Goal: Information Seeking & Learning: Understand process/instructions

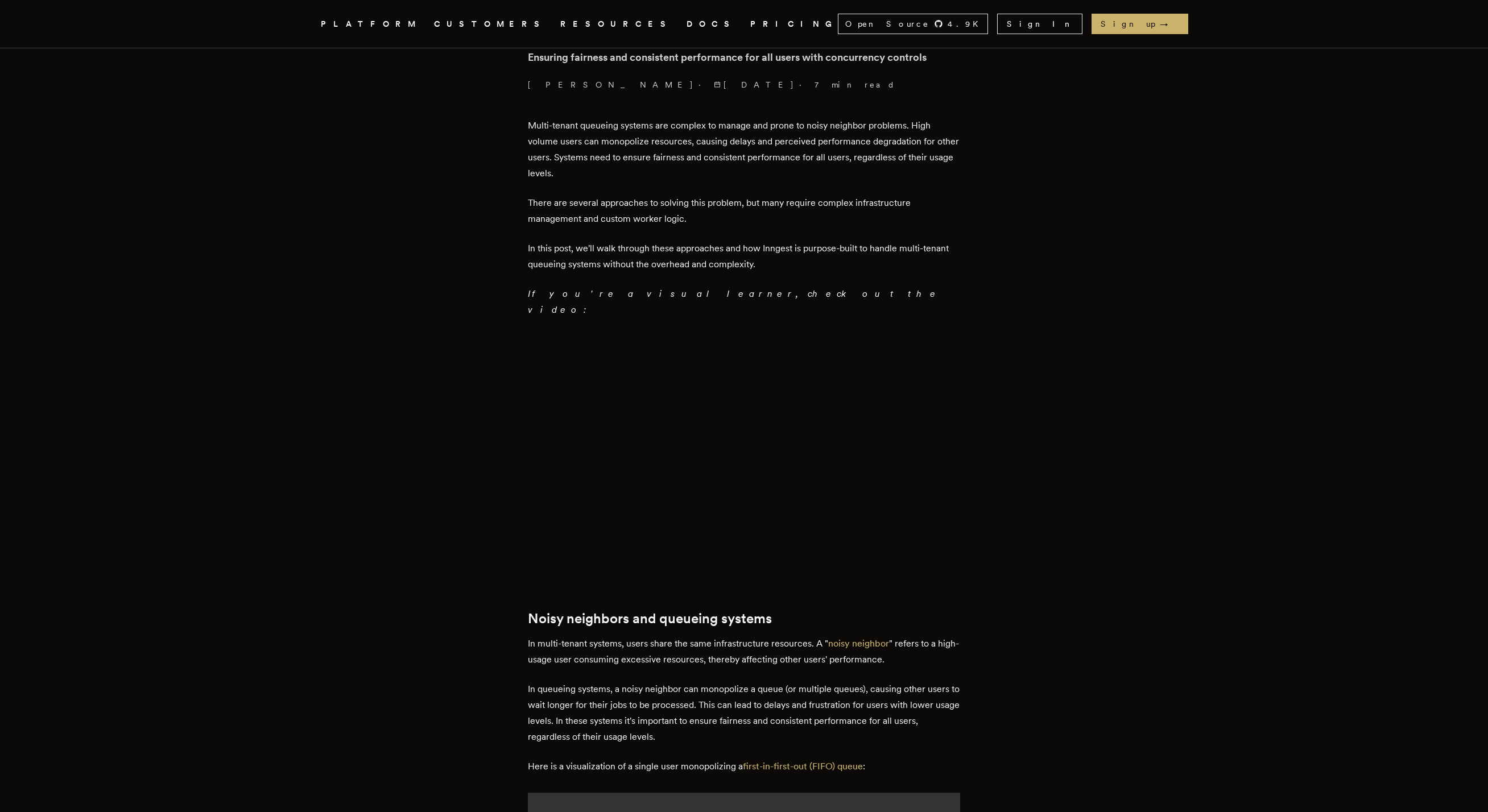
scroll to position [579, 0]
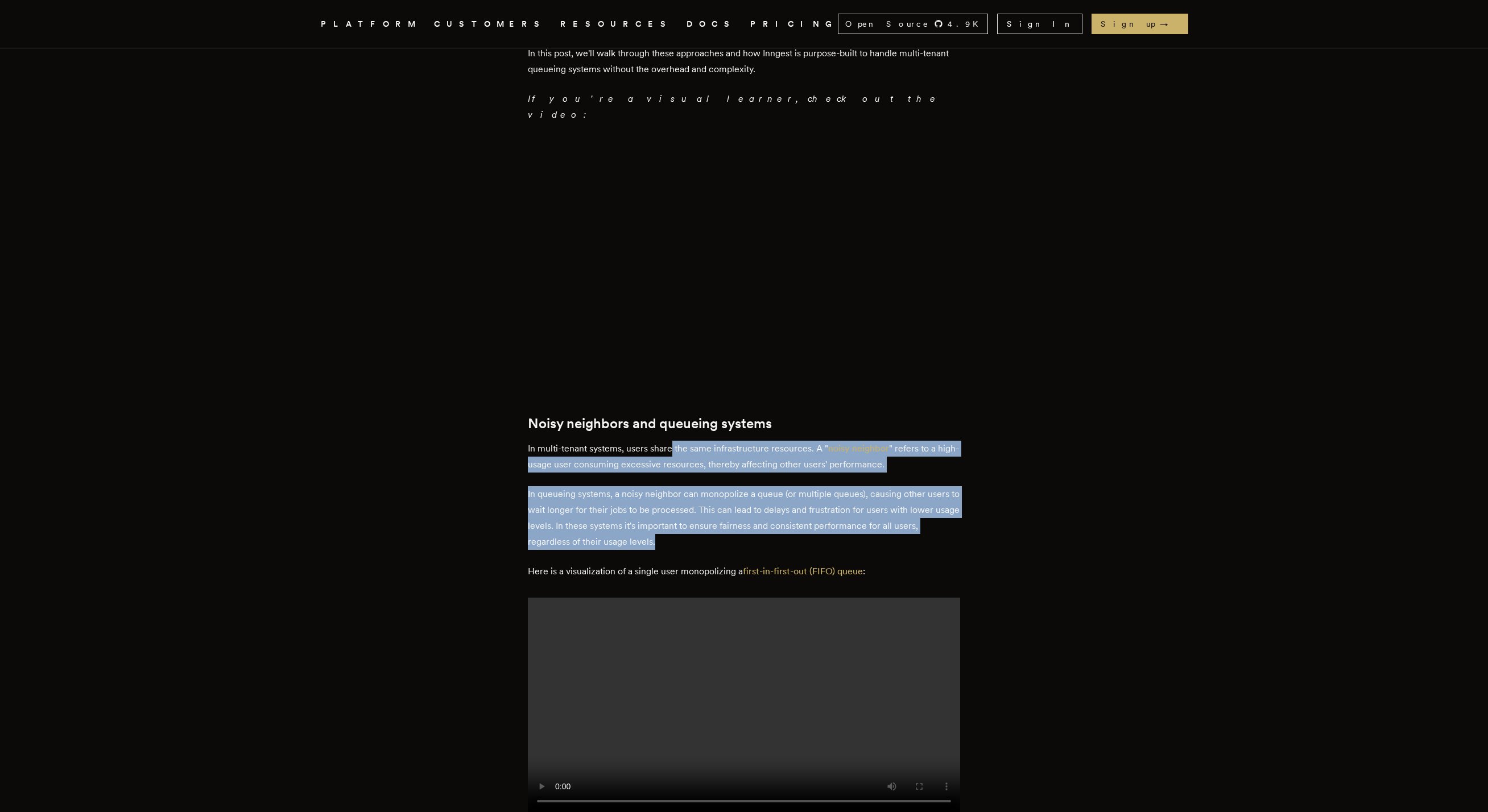
drag, startPoint x: 674, startPoint y: 432, endPoint x: 664, endPoint y: 521, distance: 89.6
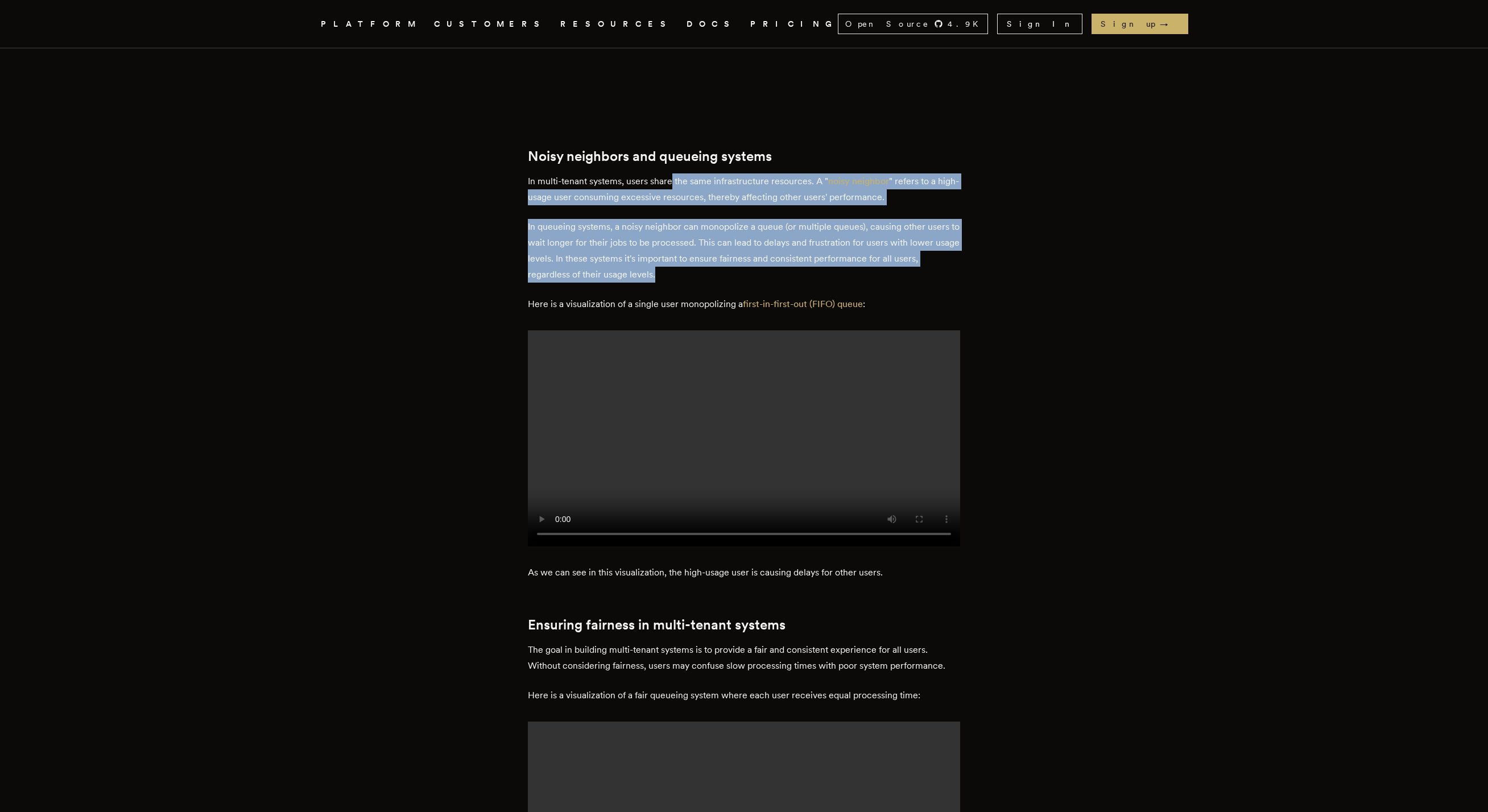
scroll to position [980, 0]
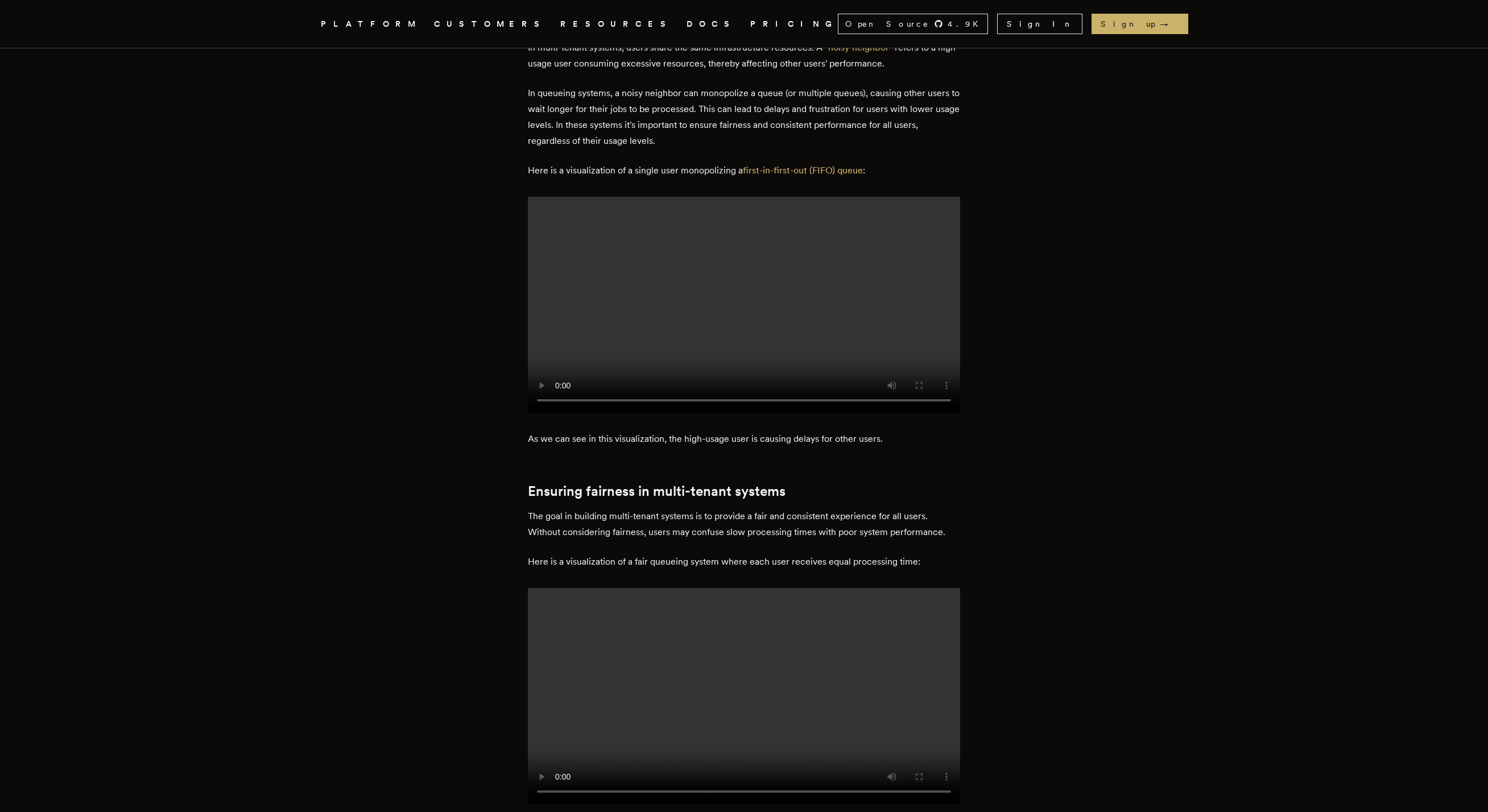
click at [649, 508] on p "The goal in building multi-tenant systems is to provide a fair and consistent e…" at bounding box center [744, 524] width 432 height 32
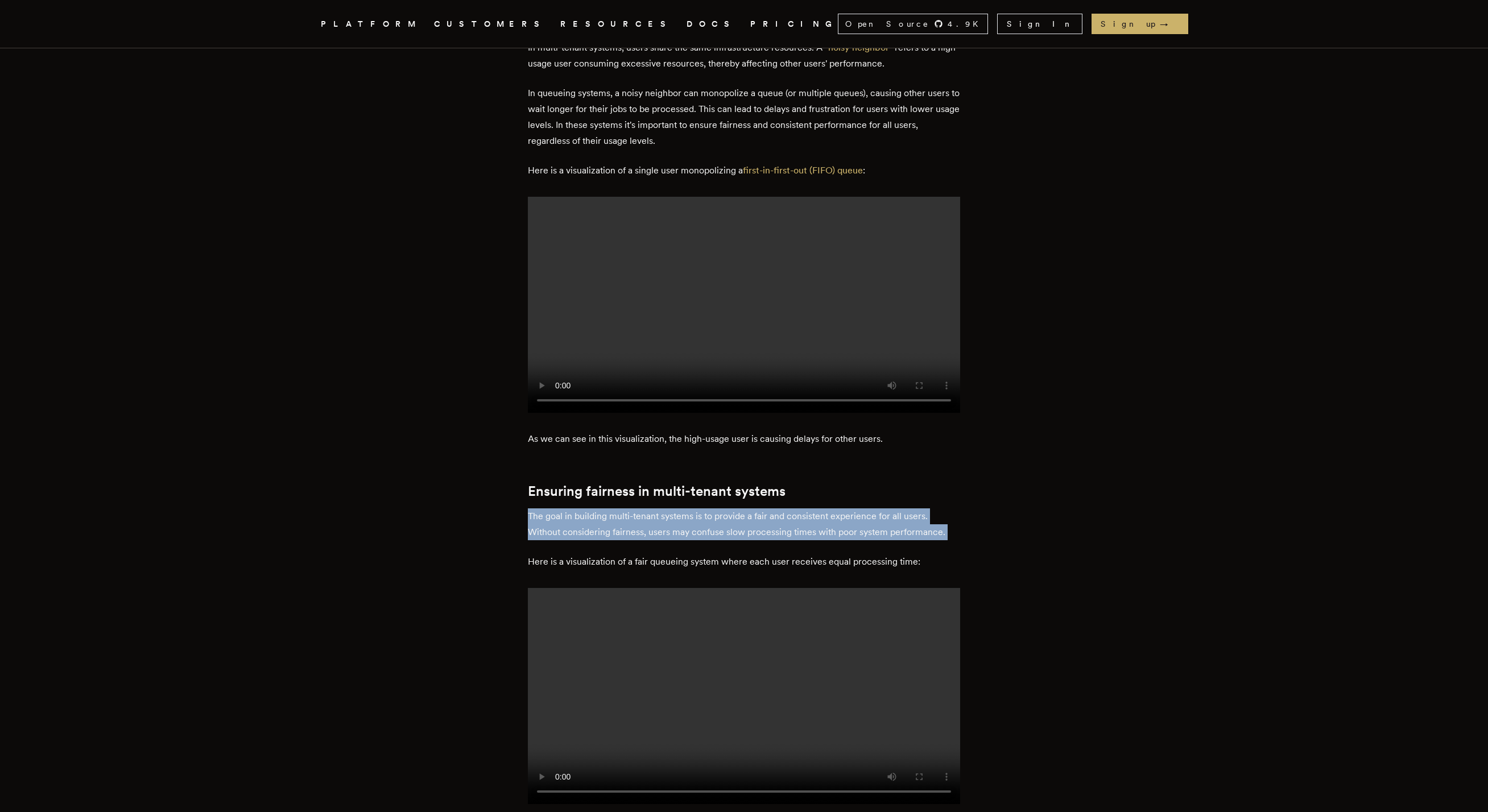
click at [649, 508] on p "The goal in building multi-tenant systems is to provide a fair and consistent e…" at bounding box center [744, 524] width 432 height 32
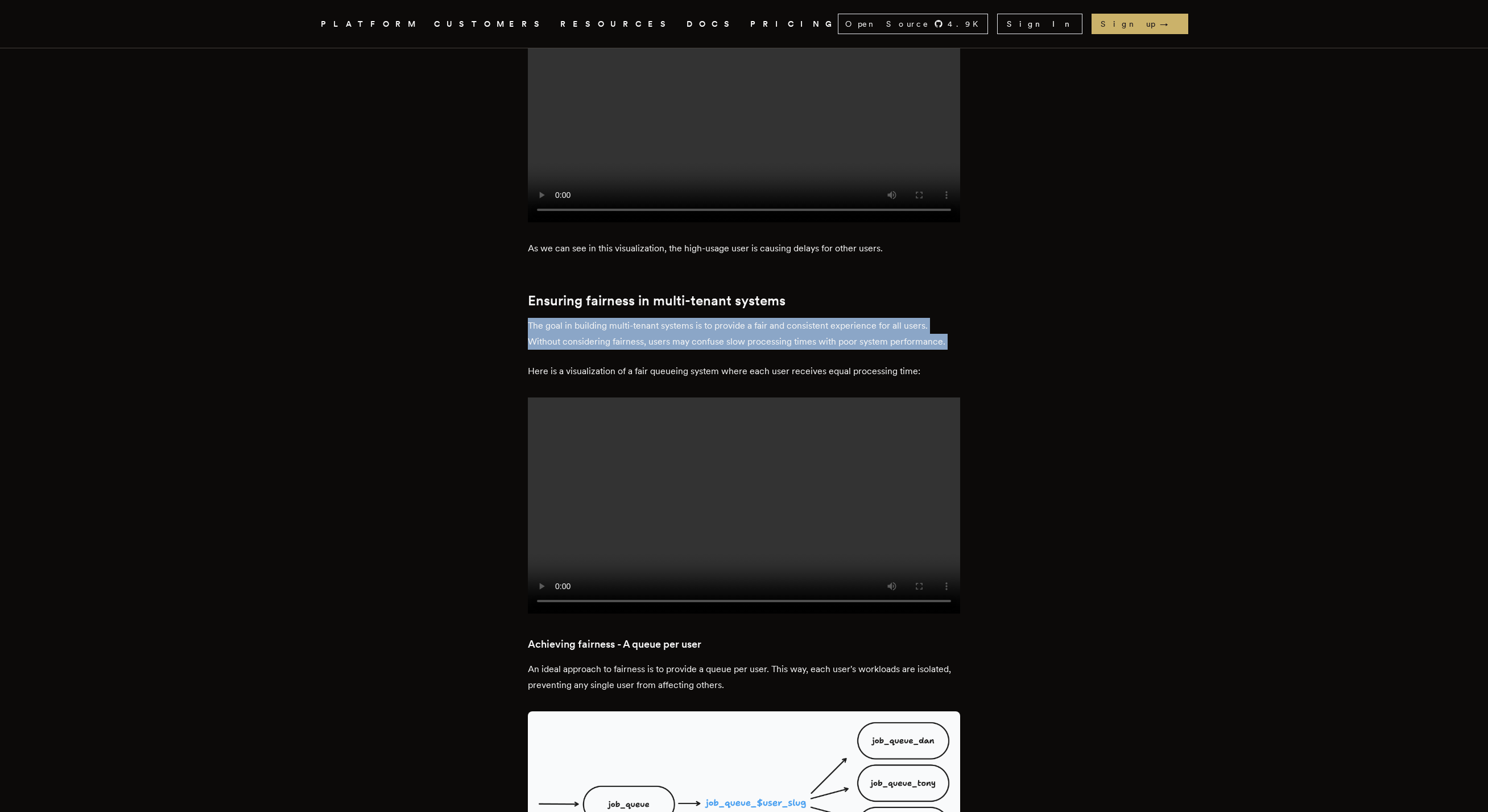
scroll to position [1375, 0]
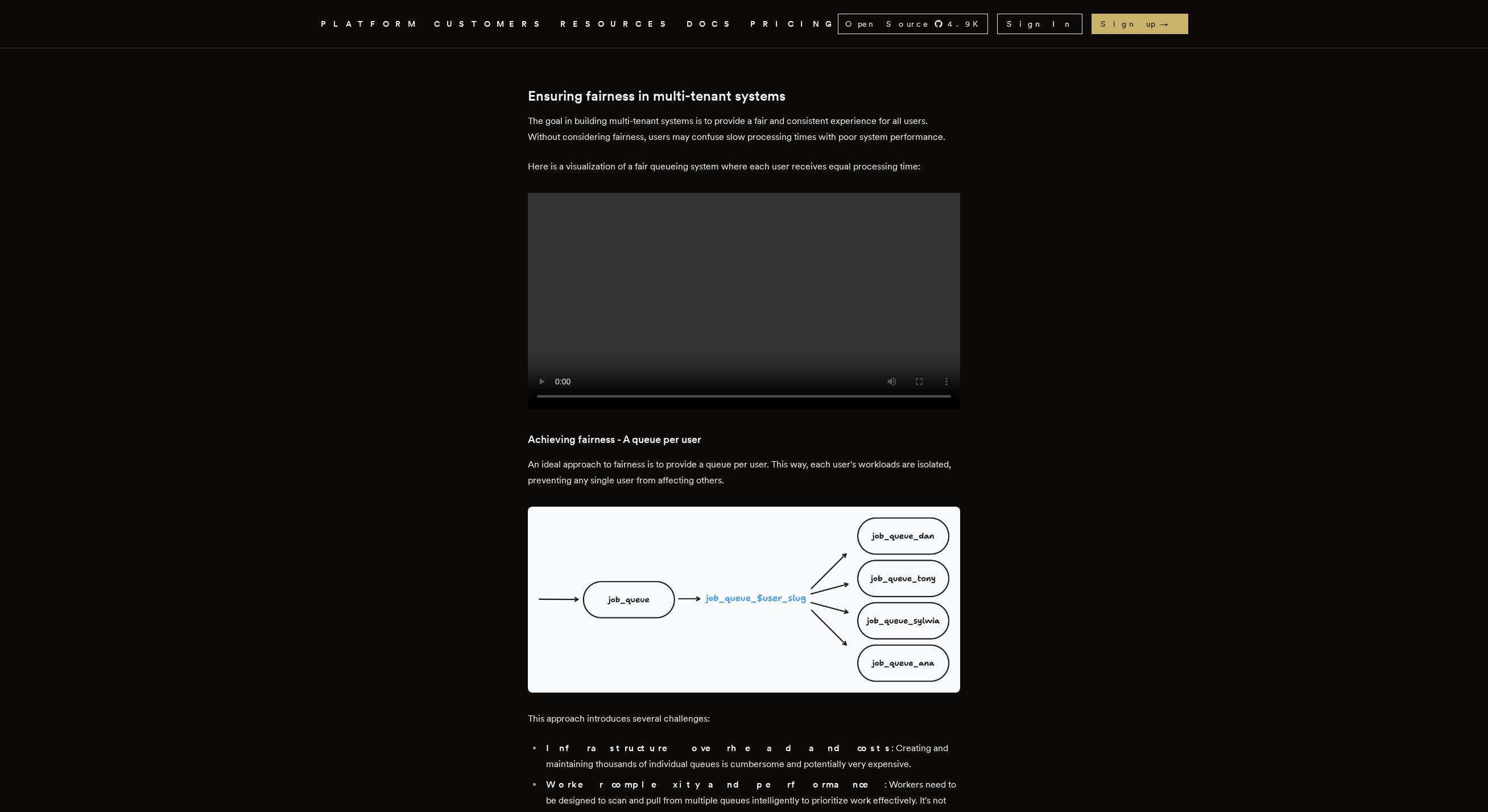
click at [635, 457] on p "An ideal approach to fairness is to provide a queue per user. This way, each us…" at bounding box center [744, 473] width 432 height 32
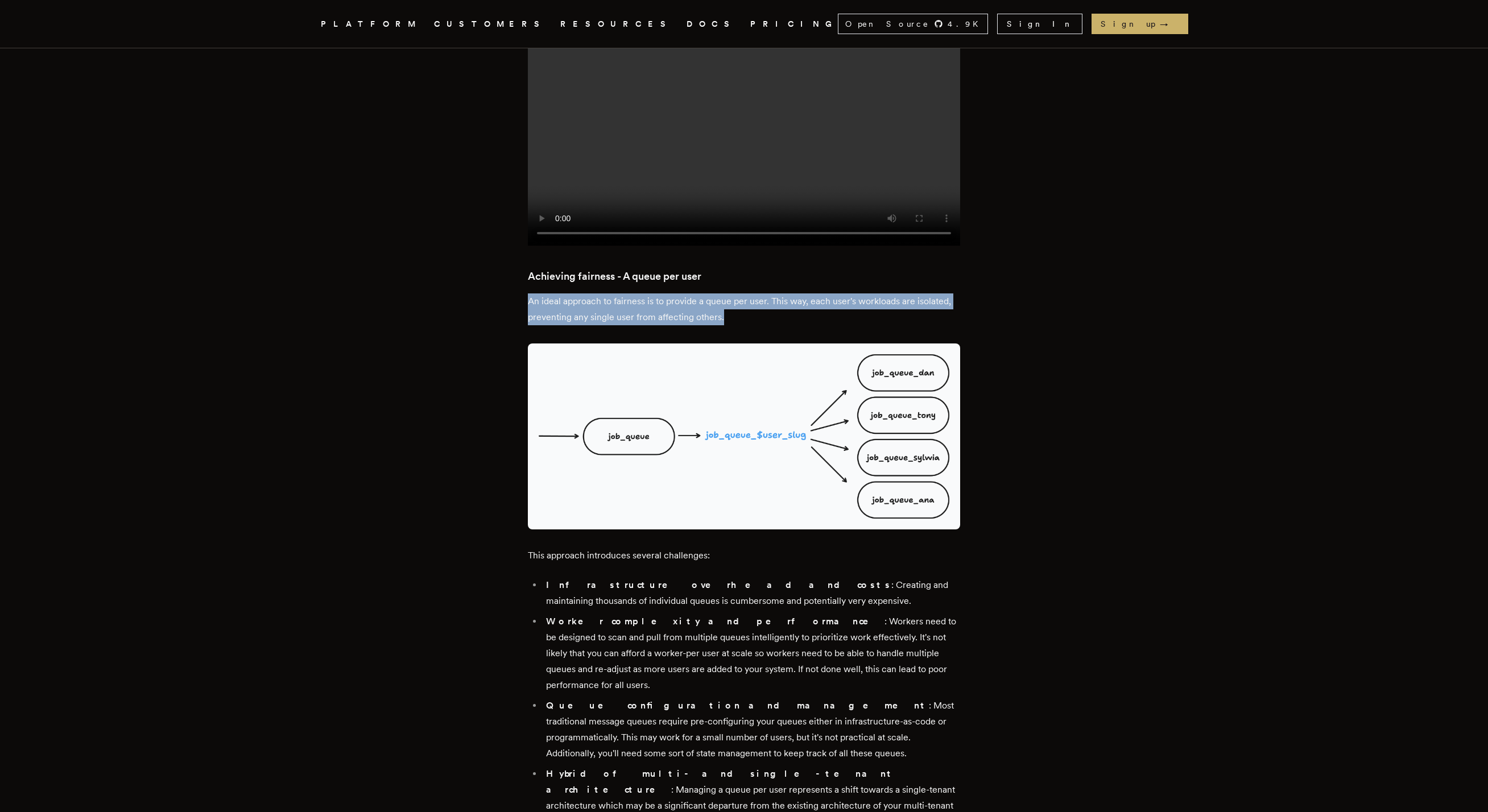
scroll to position [1615, 0]
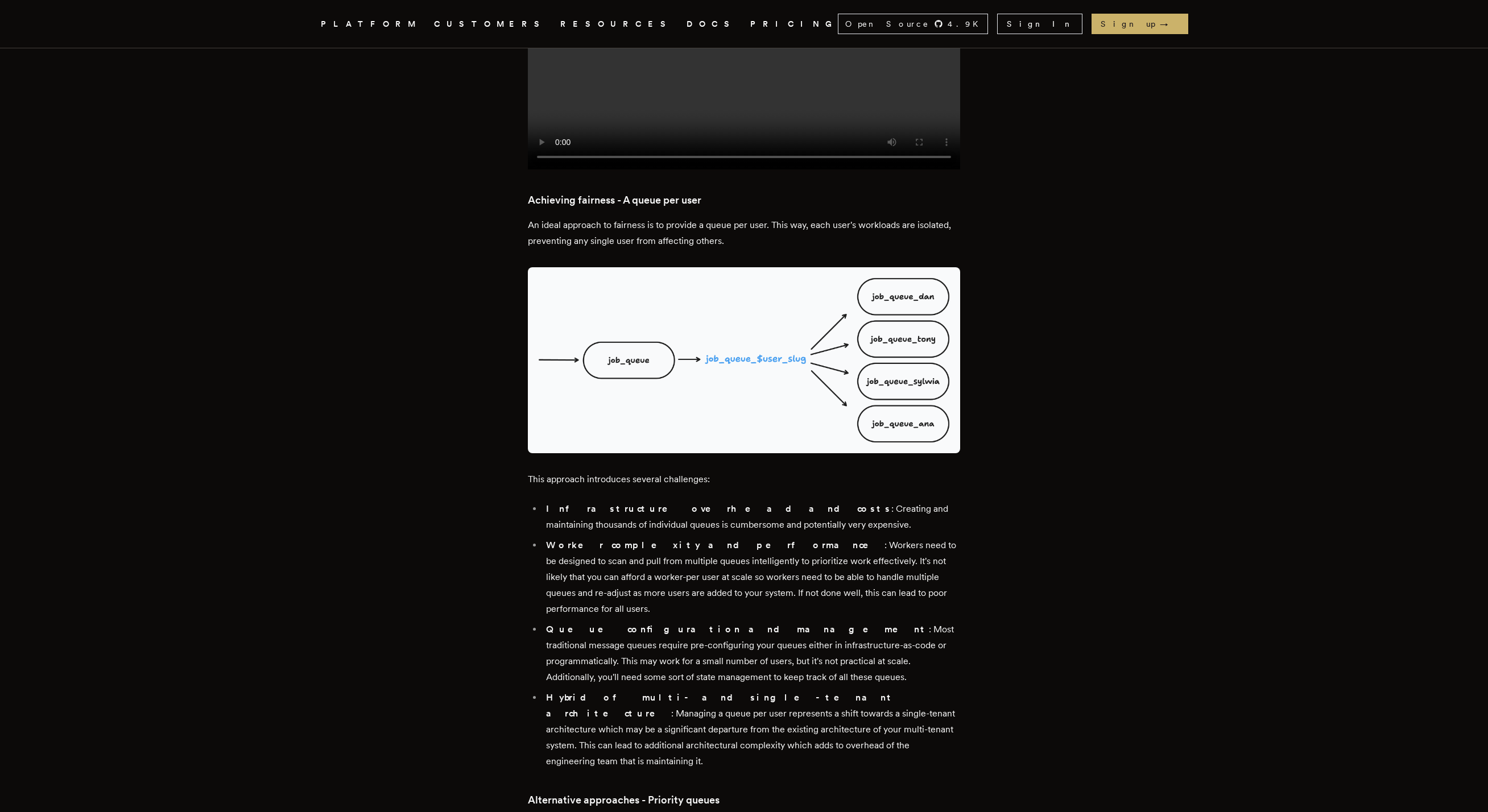
click at [623, 537] on li "Worker complexity and performance : Workers need to be designed to scan and pul…" at bounding box center [751, 577] width 417 height 80
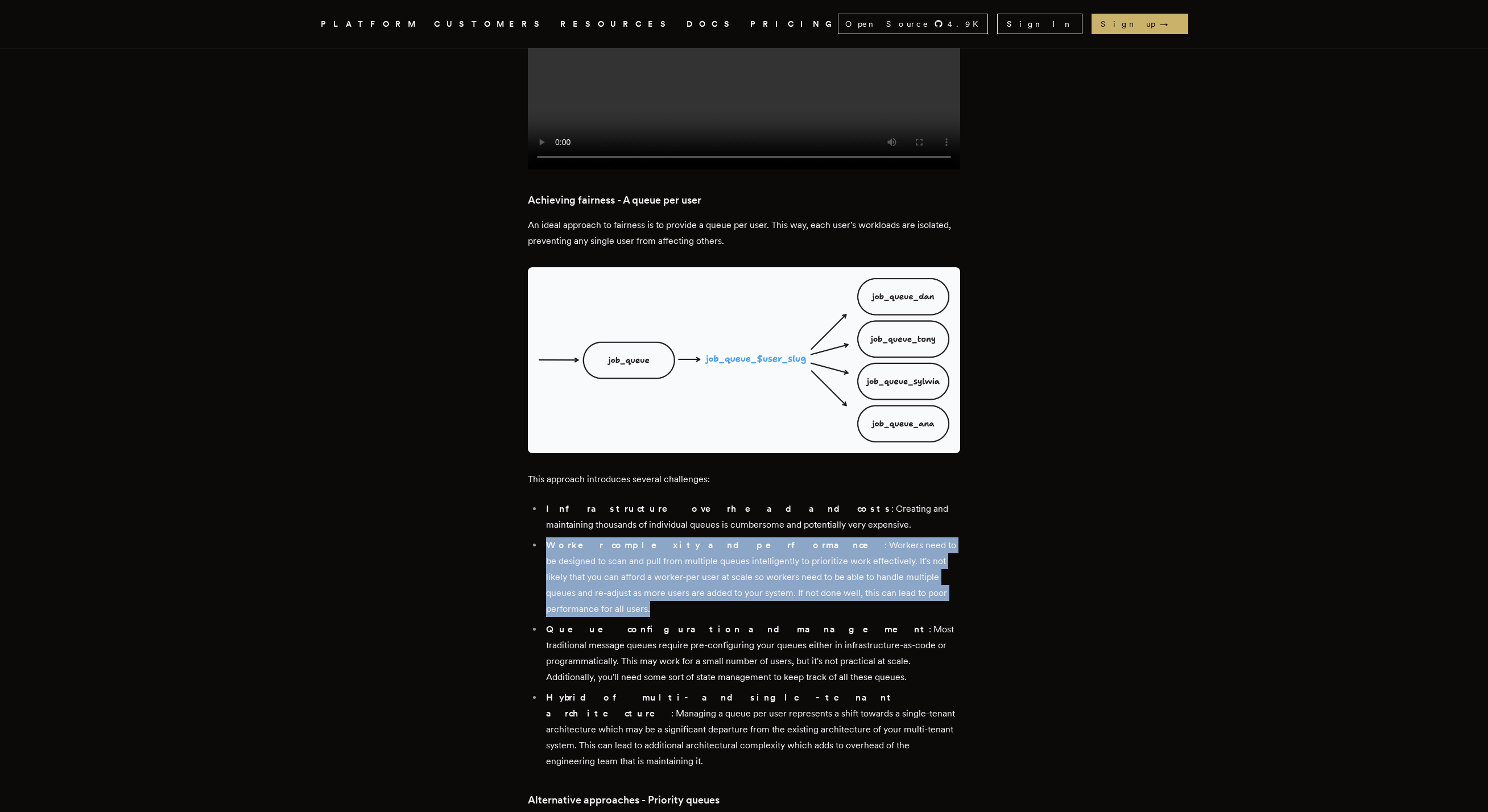
click at [623, 537] on li "Worker complexity and performance : Workers need to be designed to scan and pul…" at bounding box center [751, 577] width 417 height 80
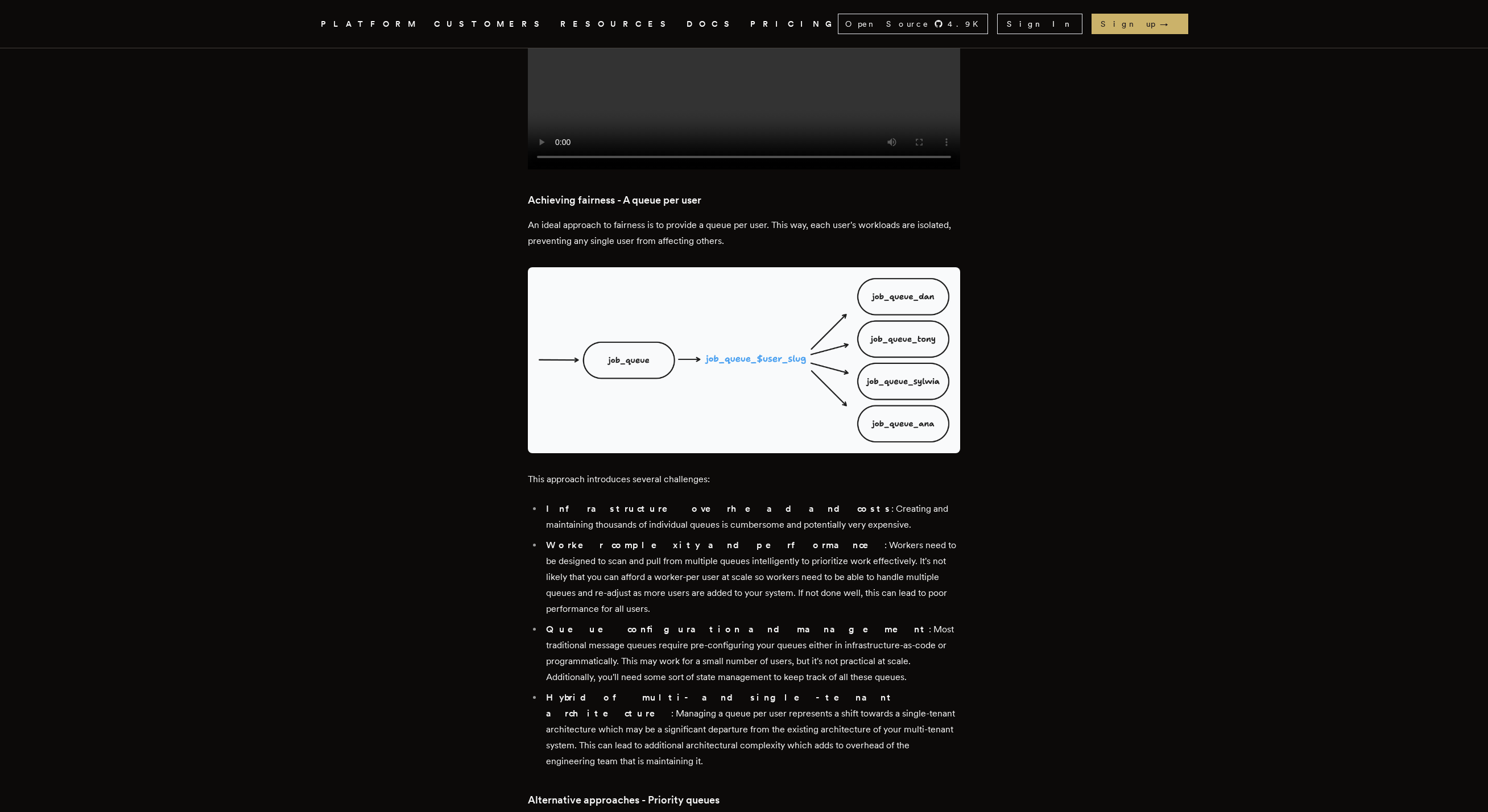
click at [649, 501] on li "Infrastructure overhead and costs : Creating and maintaining thousands of indiv…" at bounding box center [751, 517] width 417 height 32
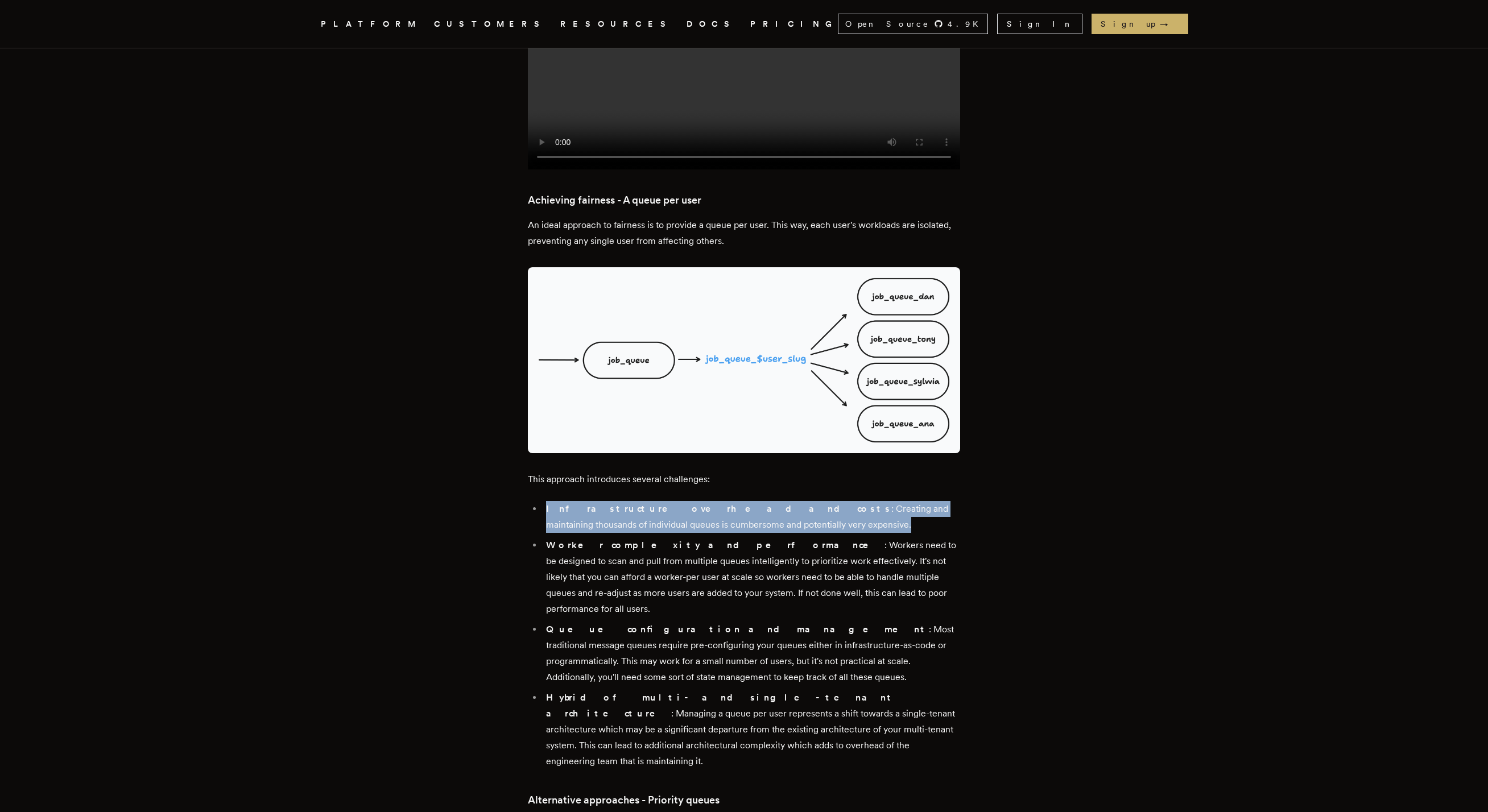
click at [649, 501] on li "Infrastructure overhead and costs : Creating and maintaining thousands of indiv…" at bounding box center [751, 517] width 417 height 32
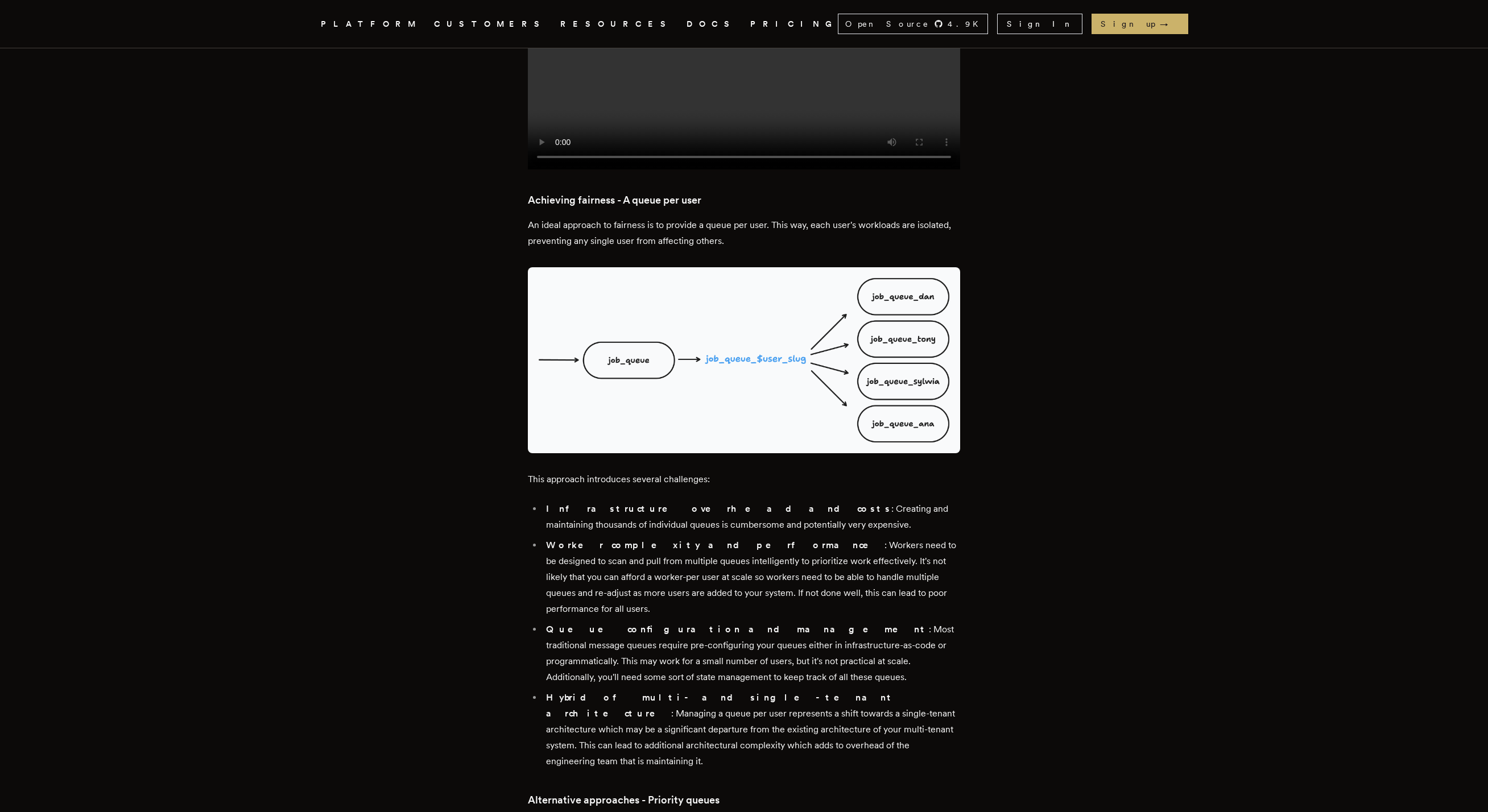
click at [659, 537] on li "Worker complexity and performance : Workers need to be designed to scan and pul…" at bounding box center [751, 577] width 417 height 80
click at [660, 537] on li "Worker complexity and performance : Workers need to be designed to scan and pul…" at bounding box center [751, 577] width 417 height 80
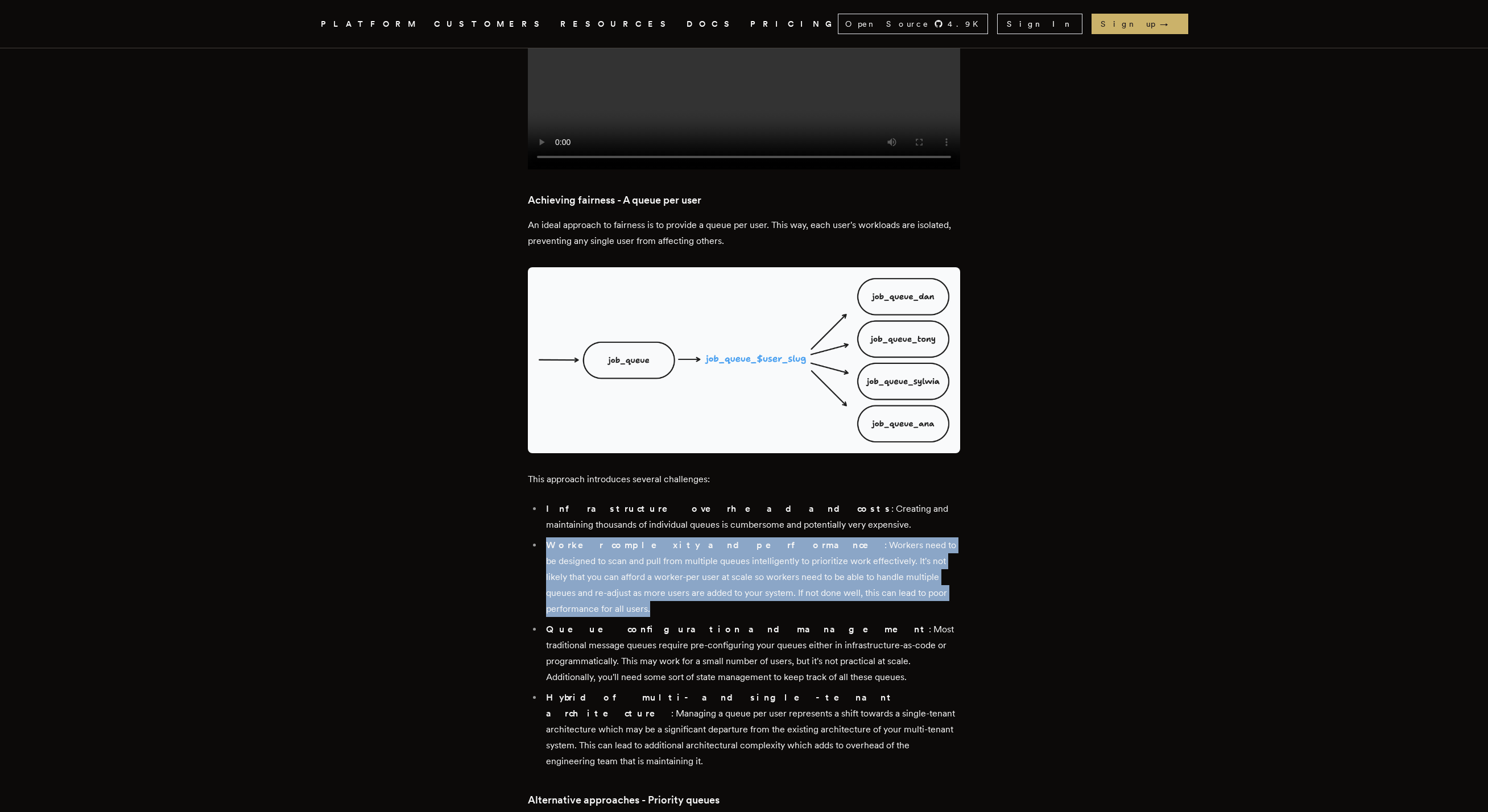
click at [660, 537] on li "Worker complexity and performance : Workers need to be designed to scan and pul…" at bounding box center [751, 577] width 417 height 80
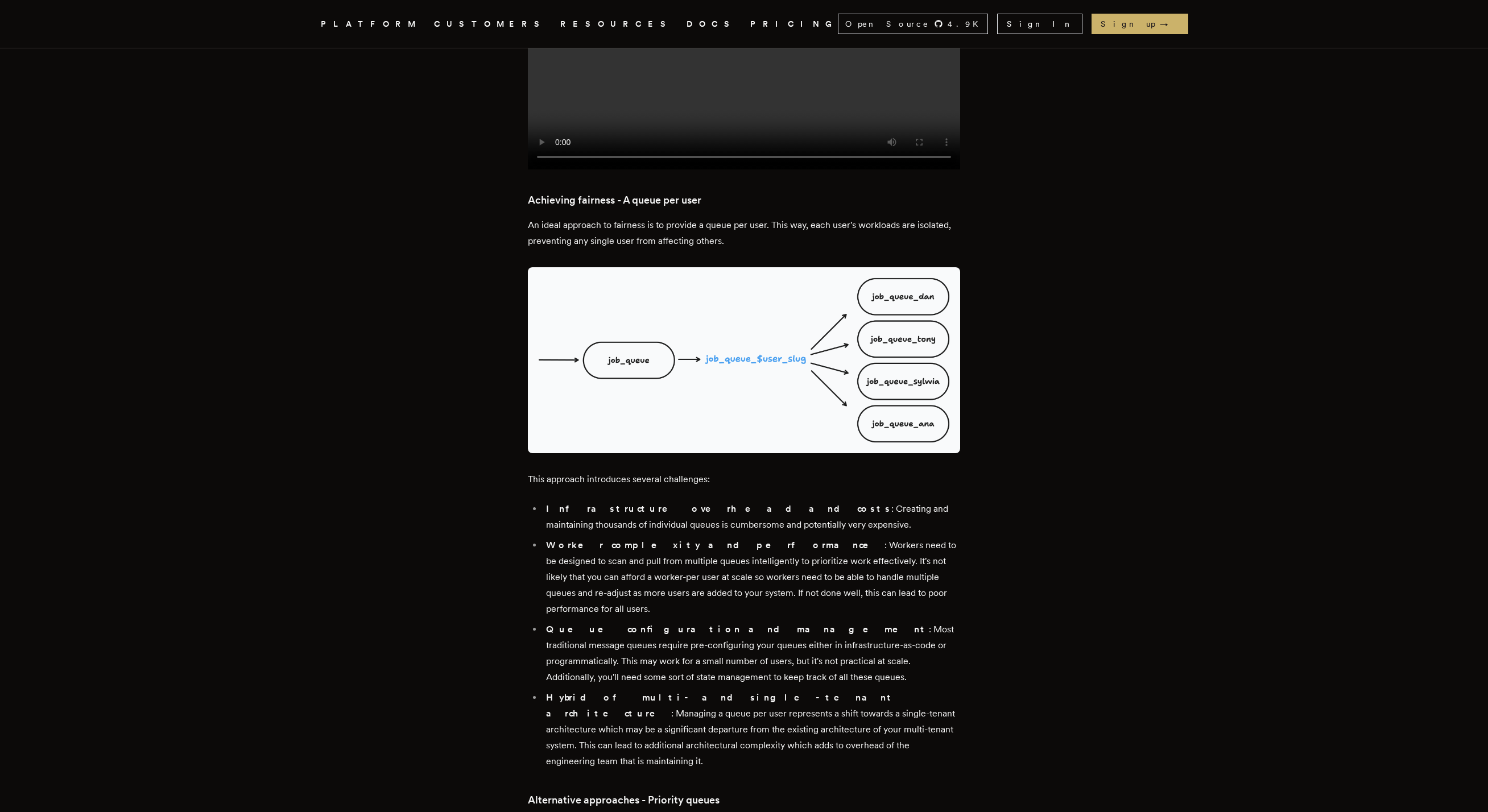
click at [662, 622] on li "Queue configuration and management : Most traditional message queues require pr…" at bounding box center [751, 653] width 417 height 64
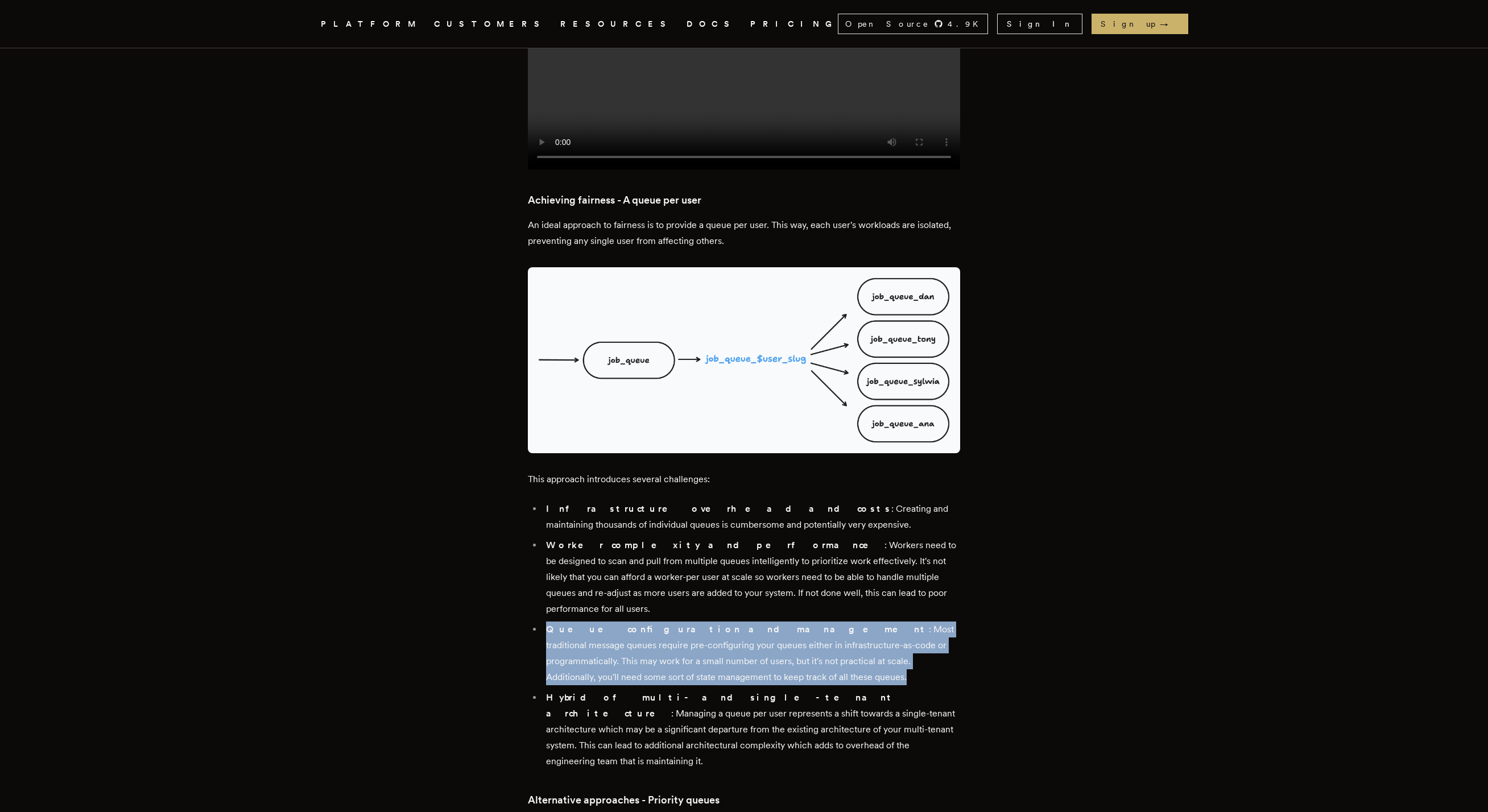
click at [662, 622] on li "Queue configuration and management : Most traditional message queues require pr…" at bounding box center [751, 653] width 417 height 64
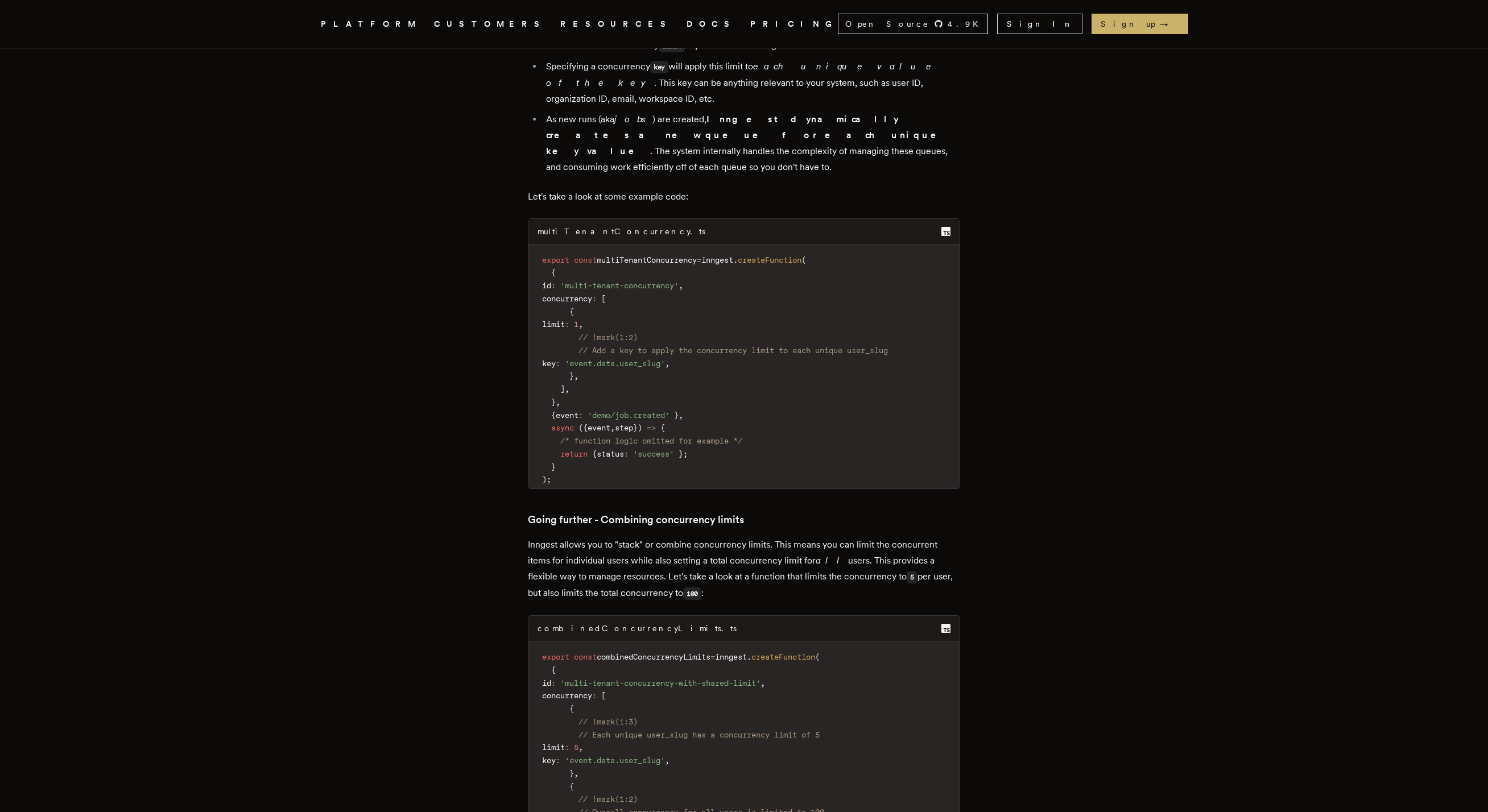
scroll to position [2686, 0]
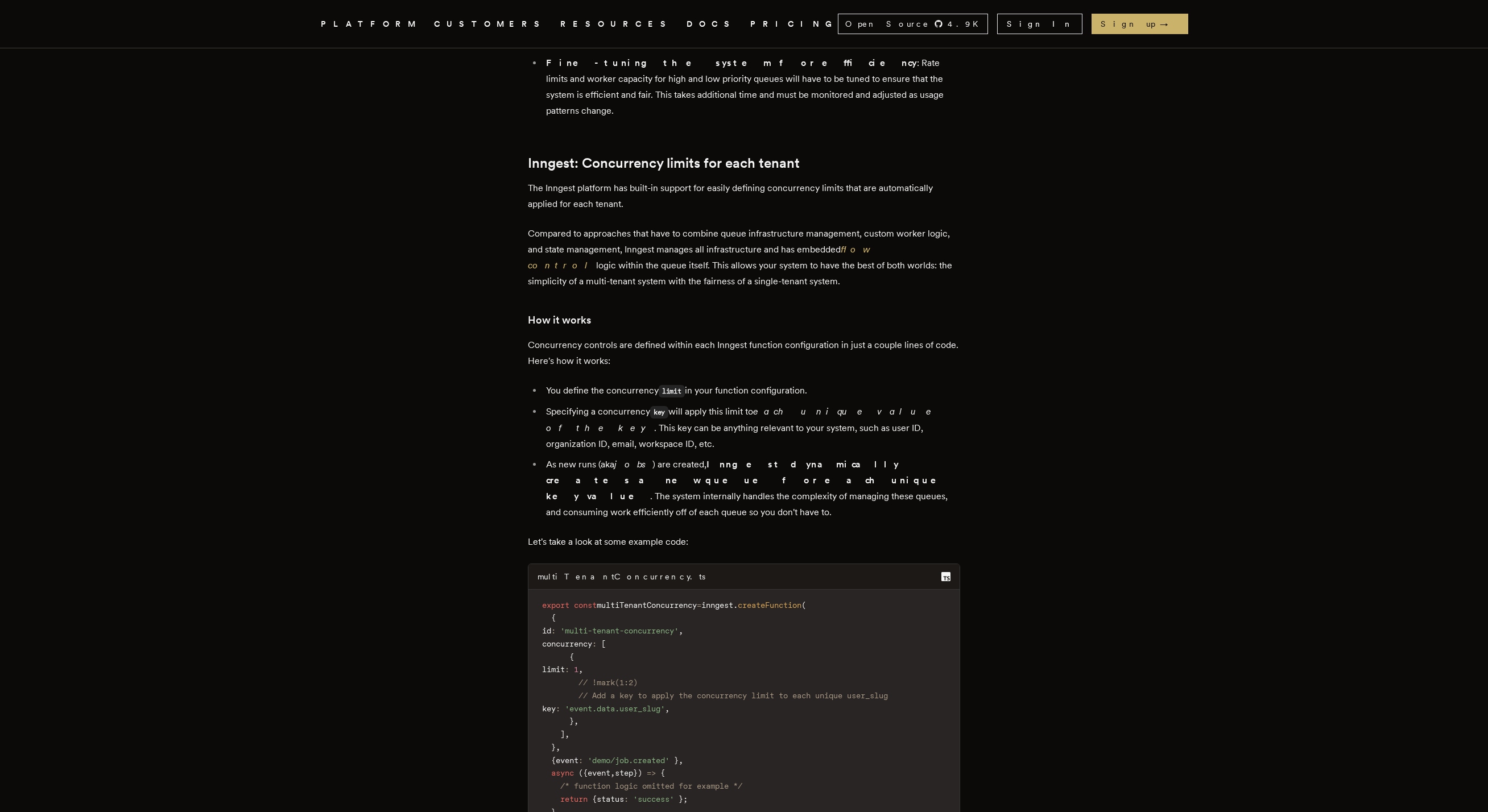
click at [687, 23] on link "DOCS" at bounding box center [711, 24] width 50 height 14
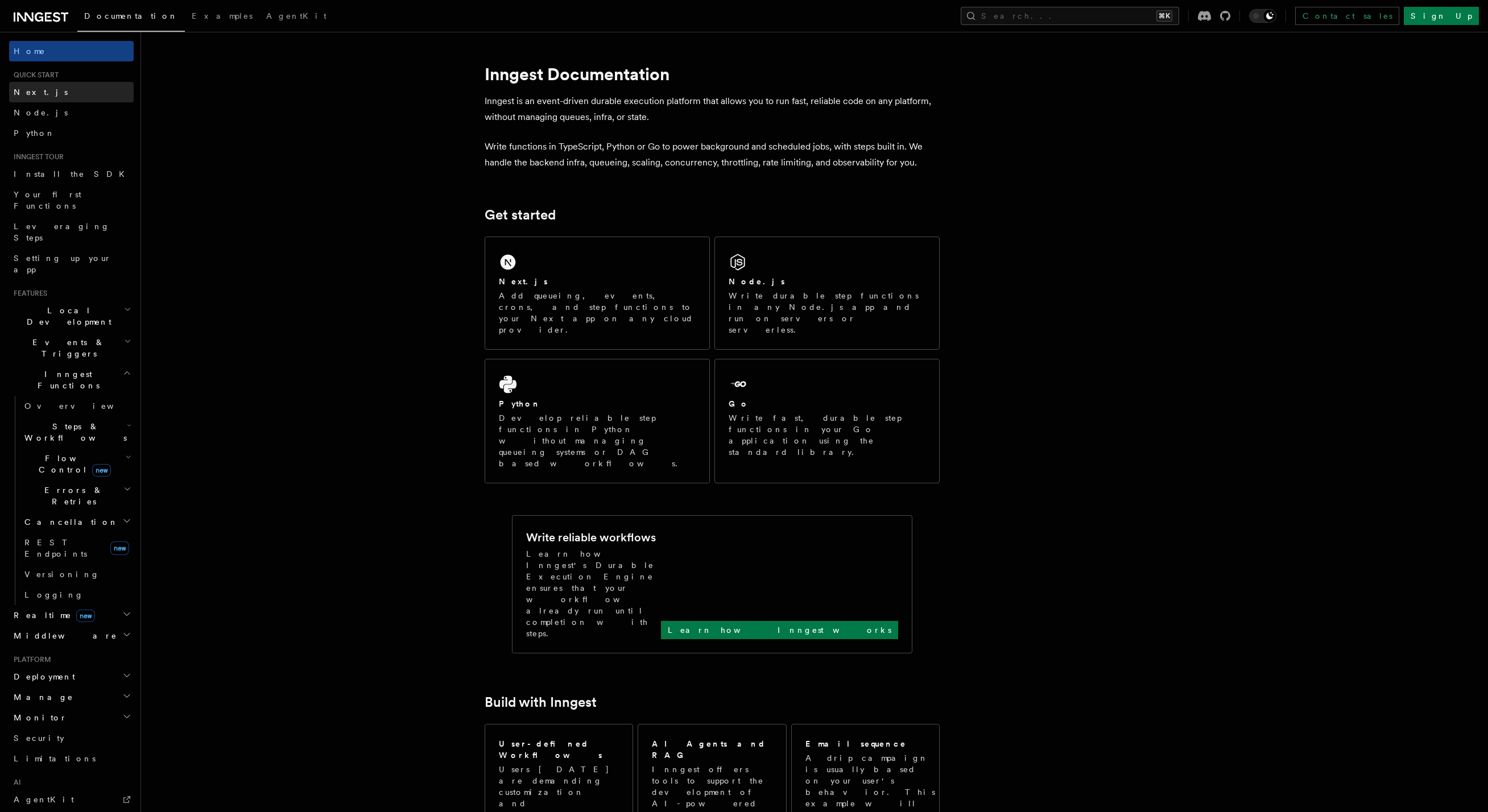
click at [43, 91] on link "Next.js" at bounding box center [71, 92] width 124 height 21
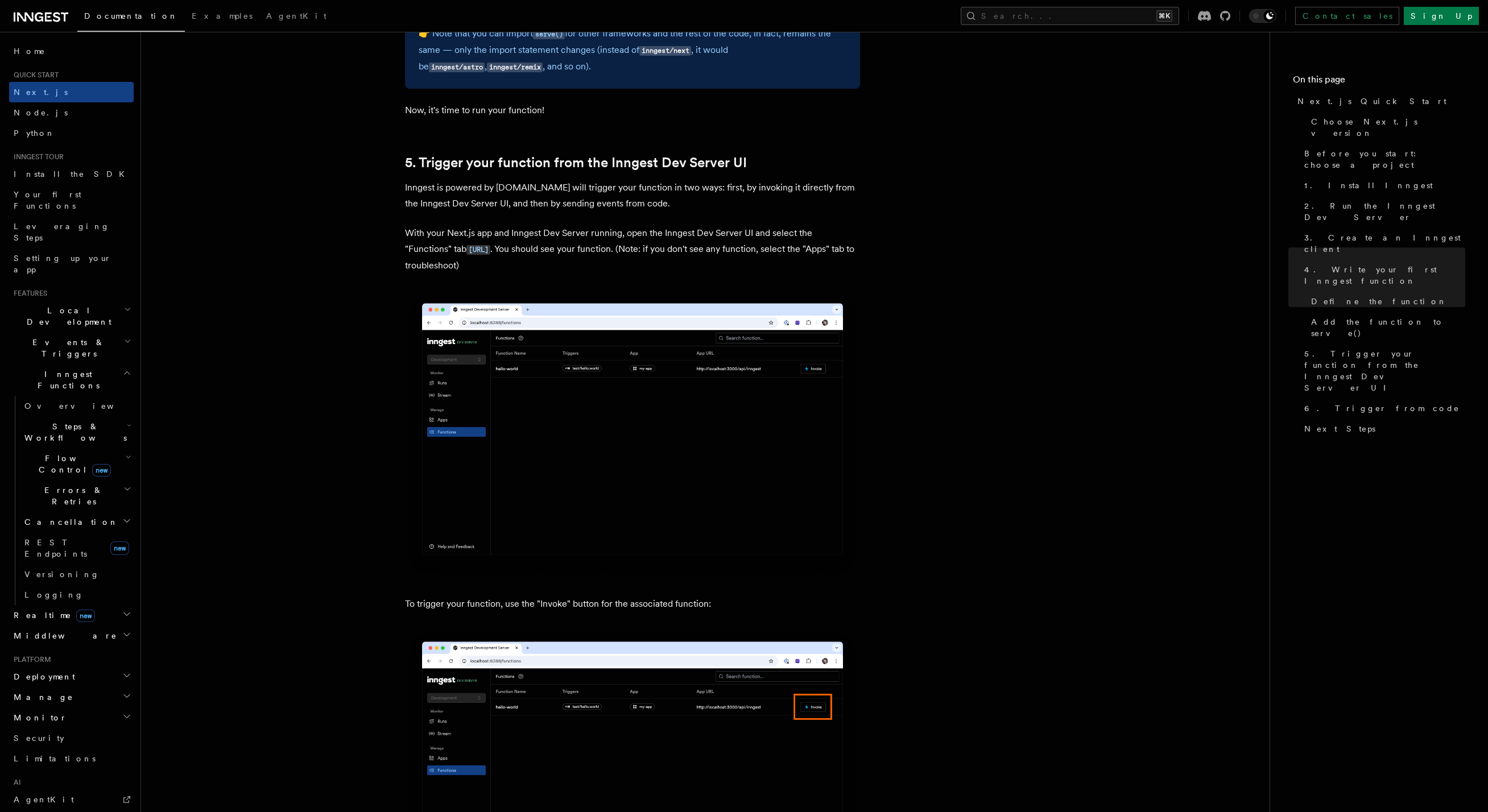
scroll to position [2569, 0]
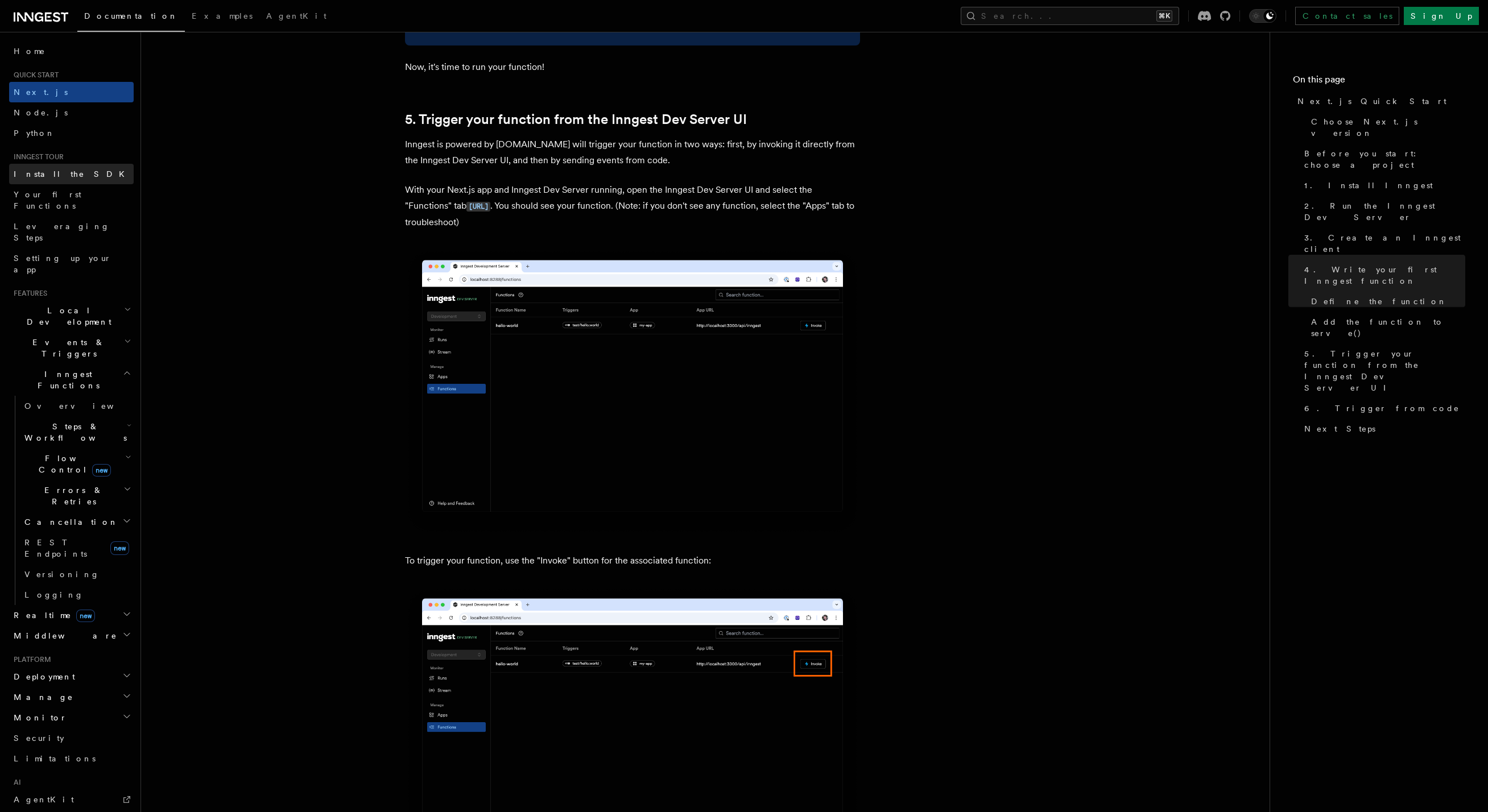
click at [61, 171] on span "Install the SDK" at bounding box center [72, 174] width 118 height 9
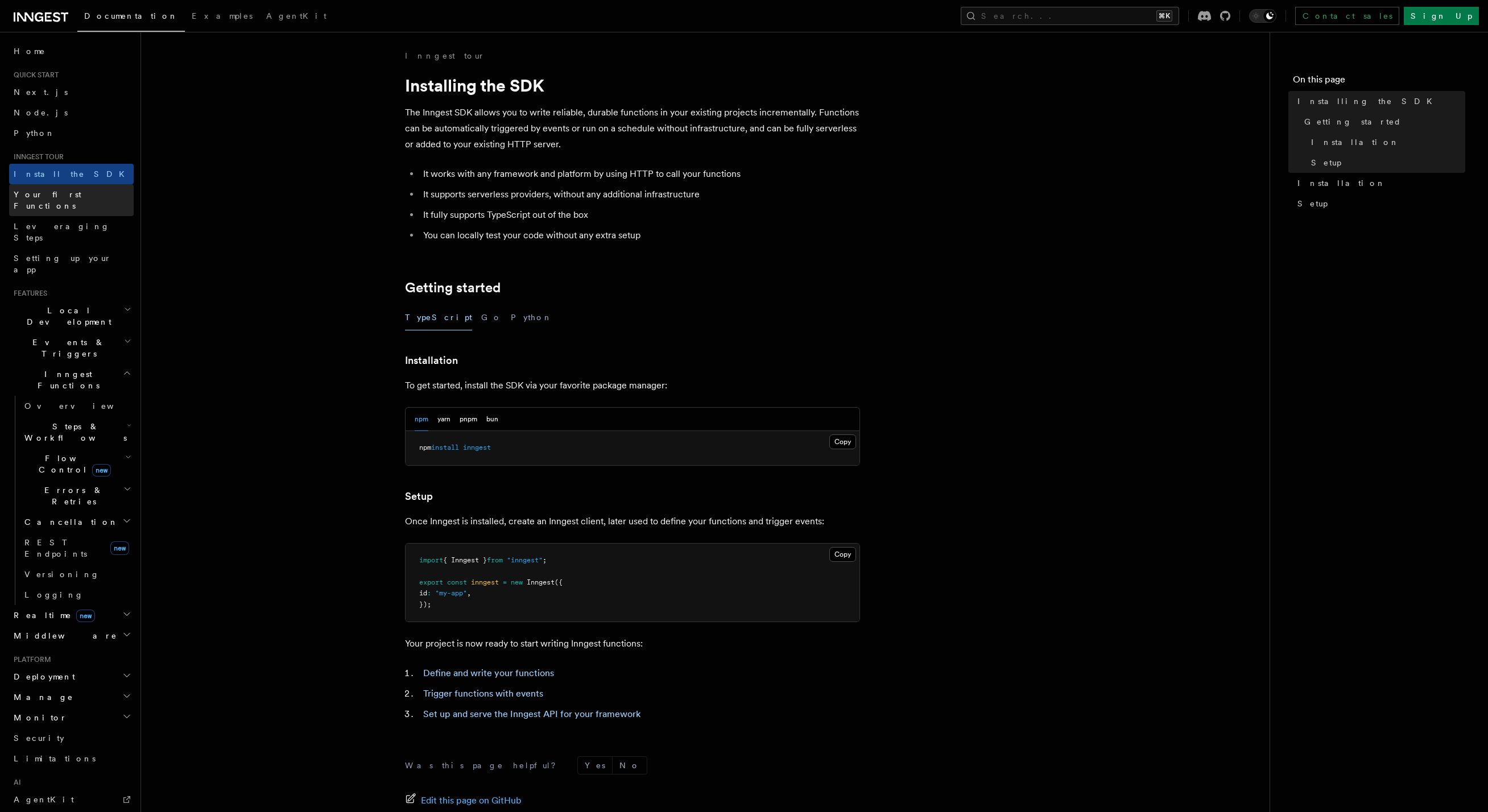
click at [59, 192] on span "Your first Functions" at bounding box center [47, 200] width 67 height 21
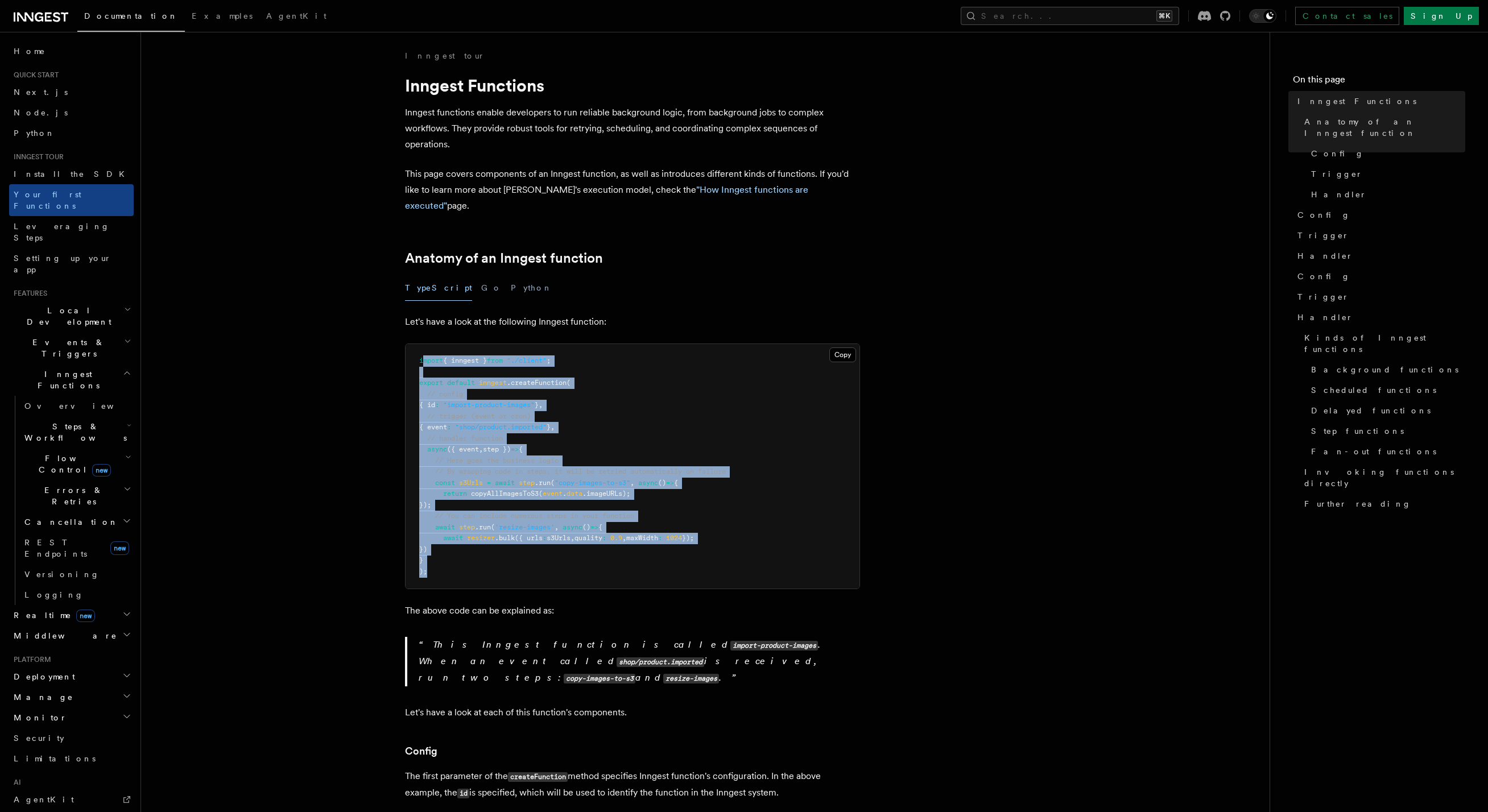
drag, startPoint x: 422, startPoint y: 339, endPoint x: 541, endPoint y: 526, distance: 221.7
click at [491, 546] on pre "import { inngest } from "./client" ; export default inngest .createFunction ( /…" at bounding box center [632, 466] width 454 height 245
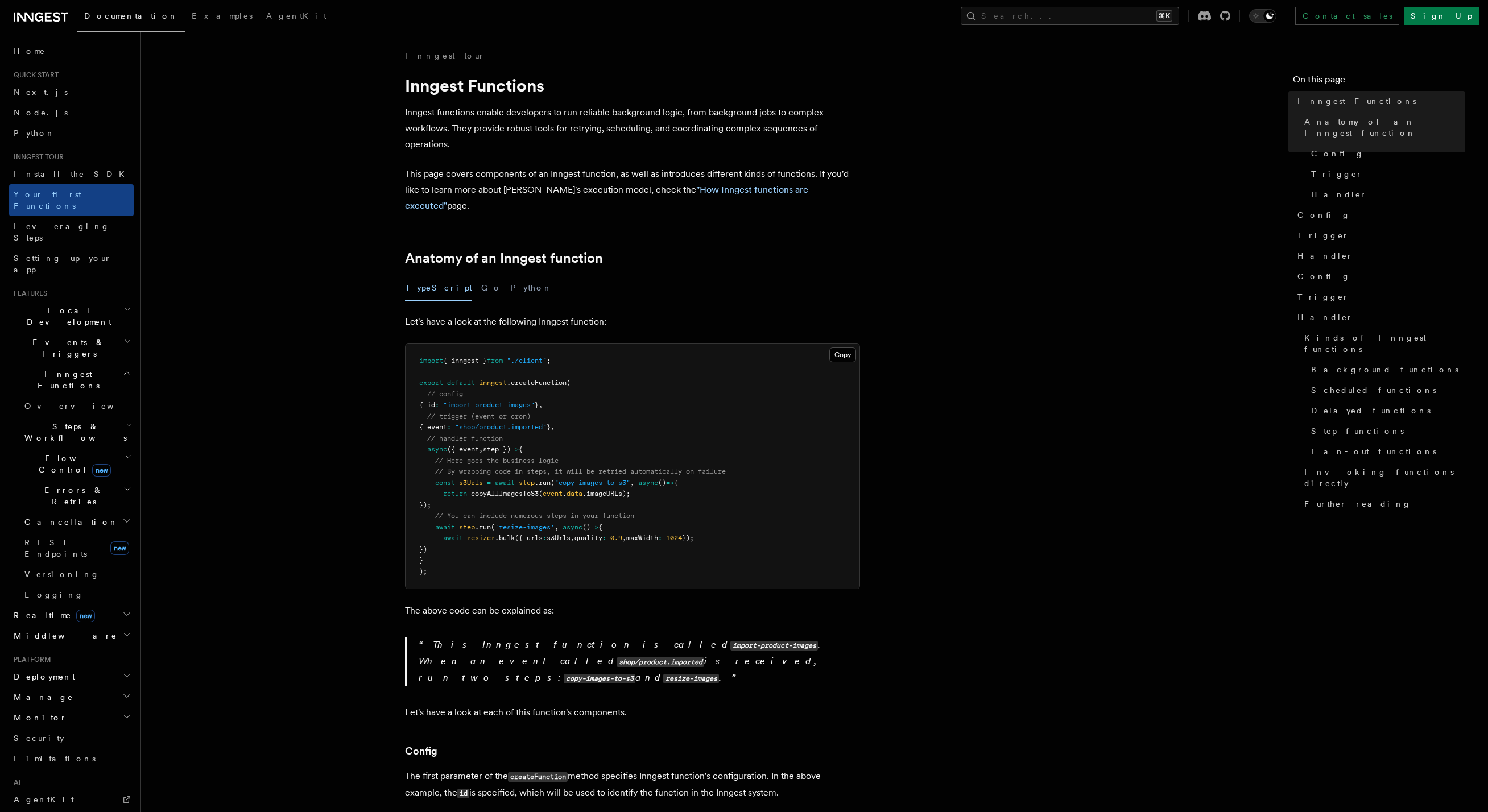
click at [541, 526] on pre "import { inngest } from "./client" ; export default inngest .createFunction ( /…" at bounding box center [632, 466] width 454 height 245
click at [538, 534] on span "({ urls" at bounding box center [529, 538] width 28 height 8
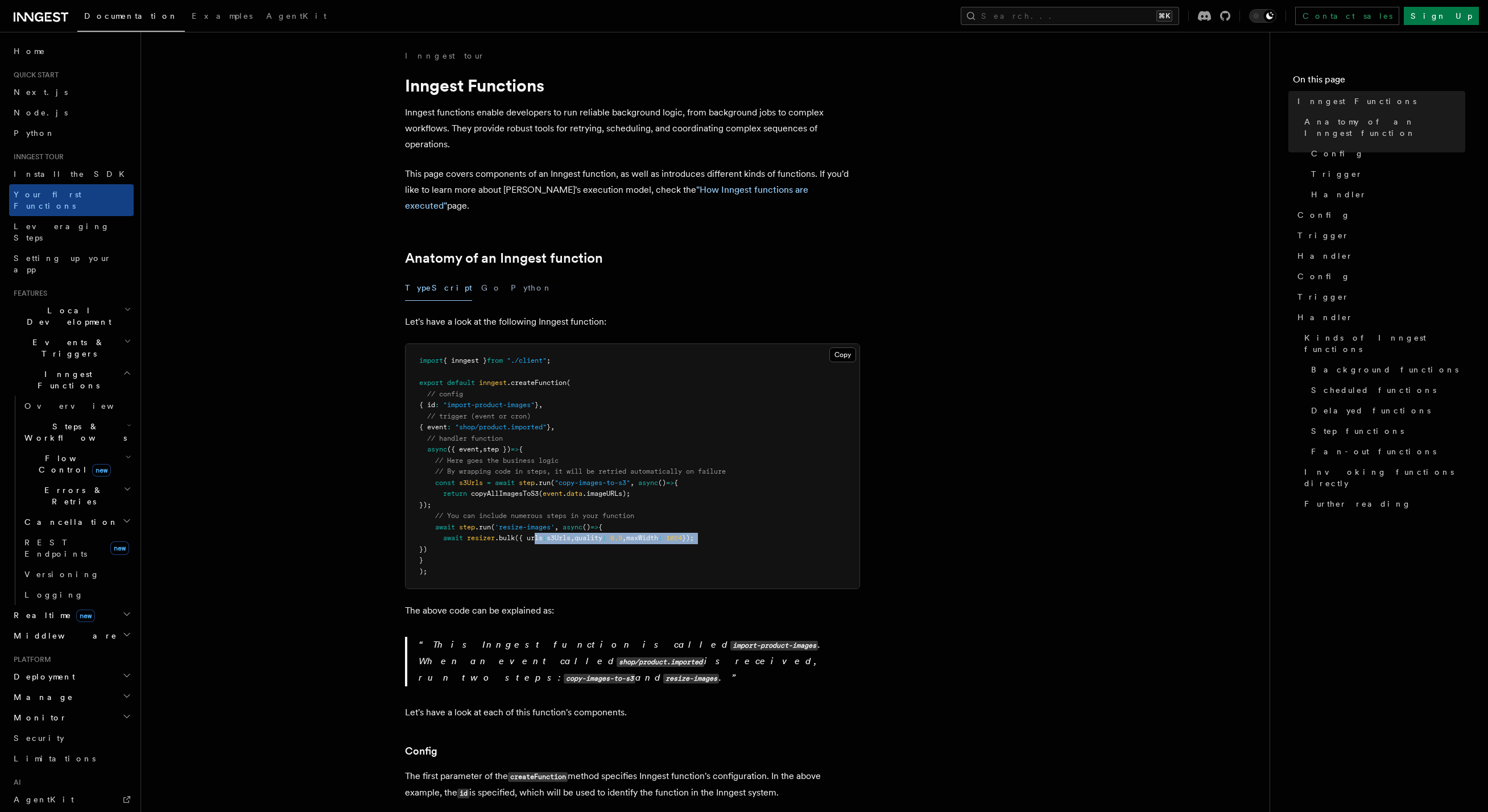
drag, startPoint x: 531, startPoint y: 533, endPoint x: 386, endPoint y: 333, distance: 247.0
